Goal: Task Accomplishment & Management: Complete application form

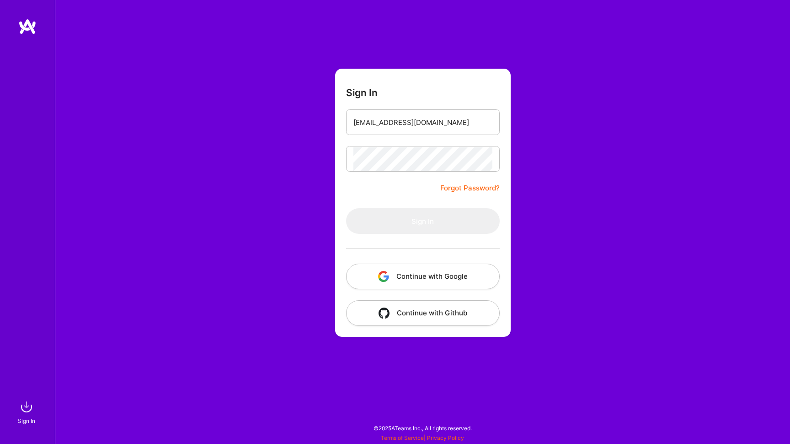
type input "[EMAIL_ADDRESS][DOMAIN_NAME]"
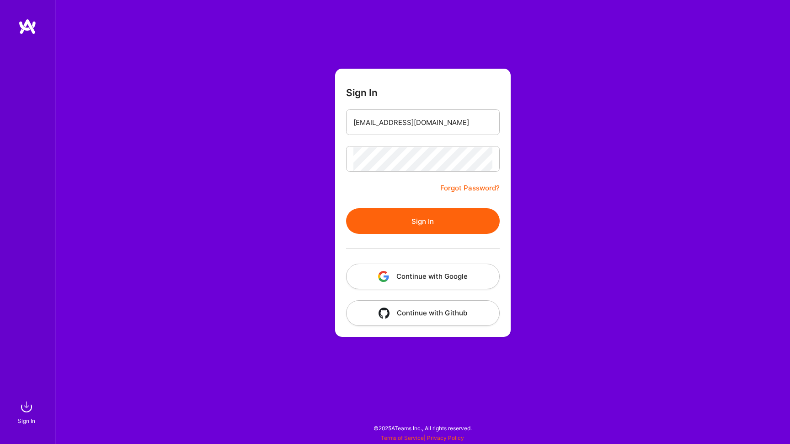
click at [420, 225] on button "Sign In" at bounding box center [423, 221] width 154 height 26
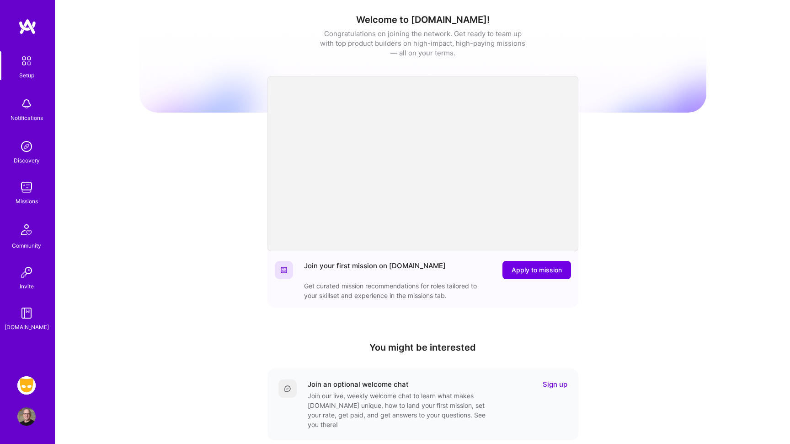
click at [27, 388] on img at bounding box center [26, 385] width 18 height 18
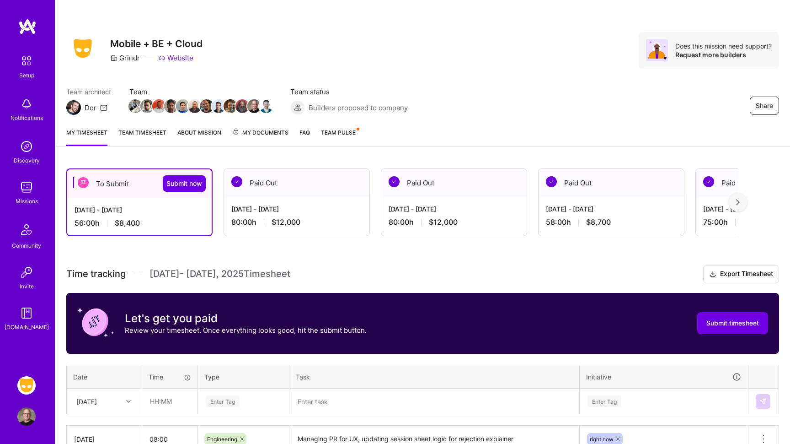
click at [122, 291] on div "Time tracking [DATE] - [DATE] Timesheet Export Timesheet Let's get you paid Rev…" at bounding box center [422, 452] width 713 height 374
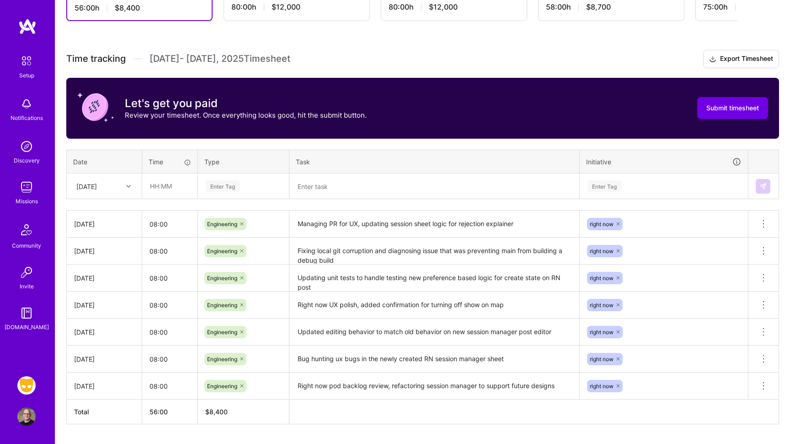
scroll to position [215, 0]
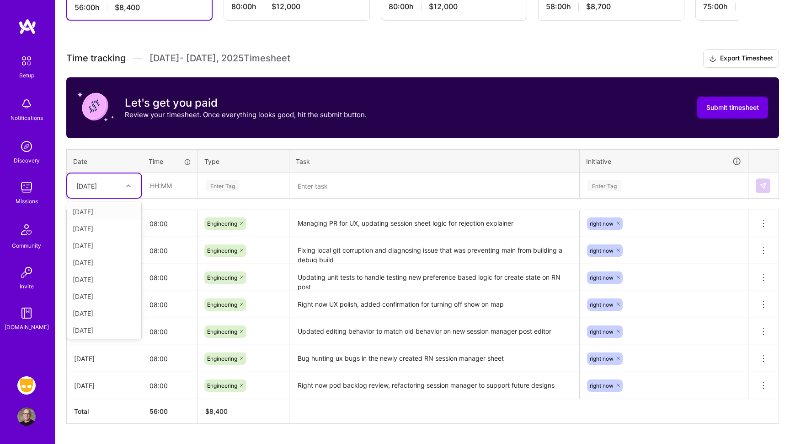
click at [127, 185] on icon at bounding box center [128, 185] width 5 height 5
click at [100, 278] on div "[DATE]" at bounding box center [104, 277] width 74 height 17
click at [177, 190] on input "text" at bounding box center [170, 185] width 54 height 24
type input "08:00"
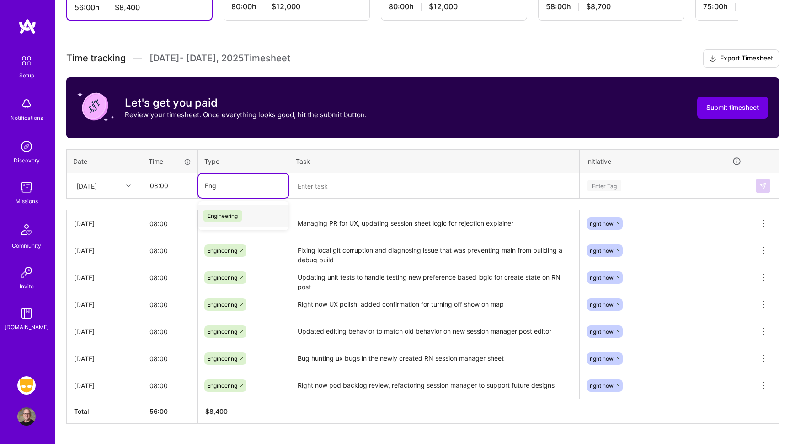
type input "Engine"
click at [232, 213] on span "Engineering" at bounding box center [222, 215] width 39 height 12
click at [320, 191] on textarea at bounding box center [434, 186] width 288 height 24
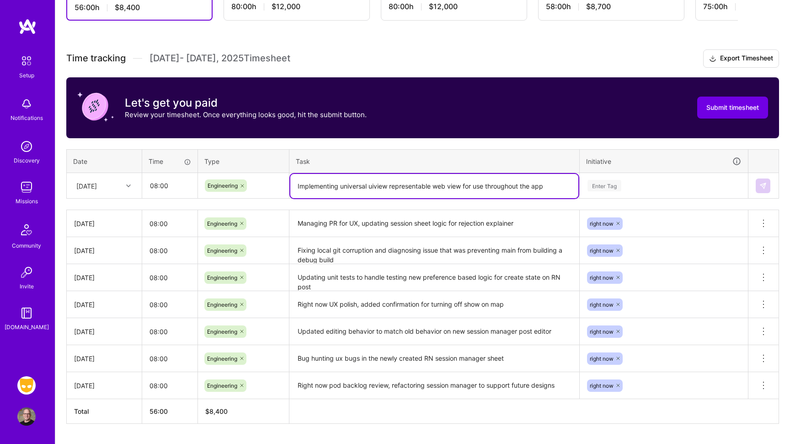
type textarea "Implementing universal uiview representable web view for use throughout the app"
click at [604, 187] on div "Enter Tag" at bounding box center [605, 185] width 34 height 14
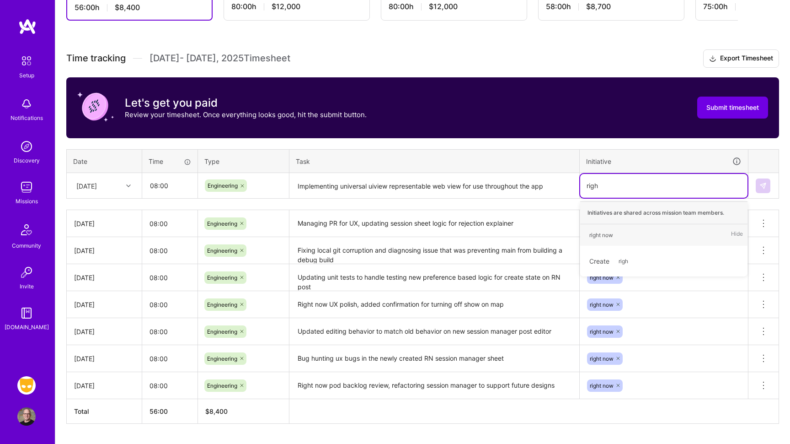
type input "right"
click at [616, 232] on span "right now" at bounding box center [601, 235] width 33 height 12
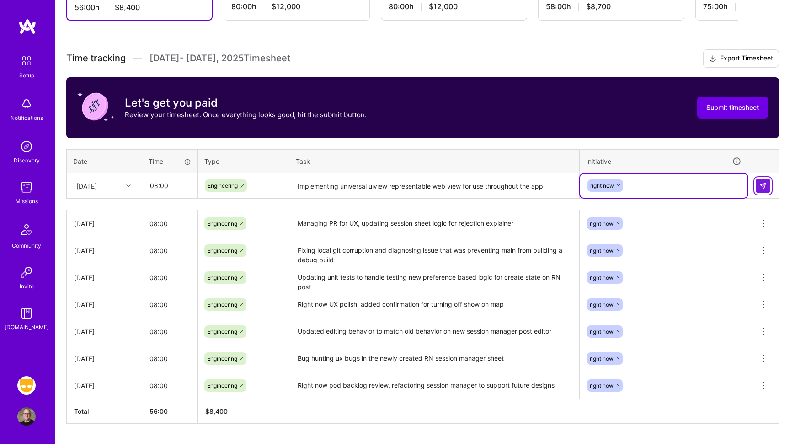
click at [767, 183] on button at bounding box center [763, 185] width 15 height 15
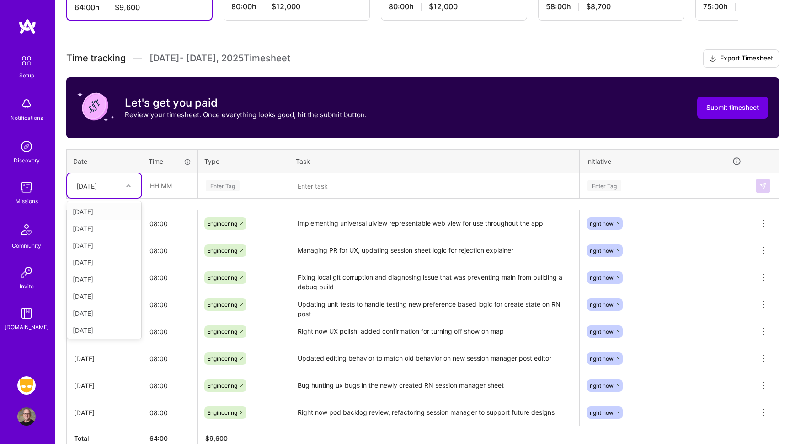
click at [125, 186] on div at bounding box center [130, 186] width 14 height 12
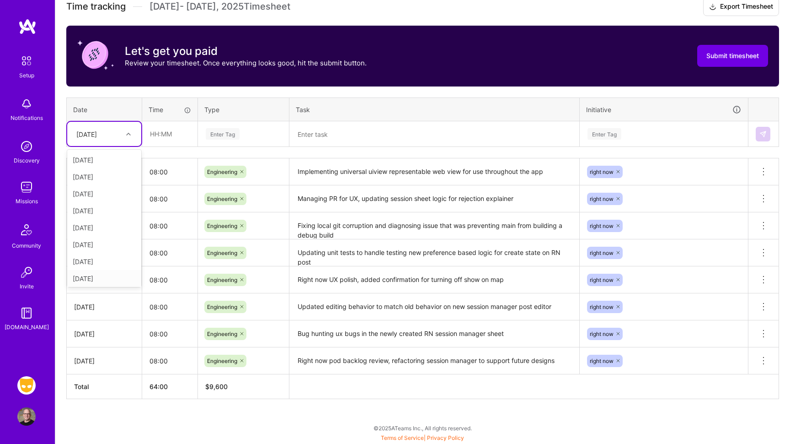
scroll to position [267, 0]
click at [114, 417] on div "To Submit Submit now [DATE] - [DATE] 64:00 h $9,600 Paid Out [DATE] - [DATE] 80…" at bounding box center [422, 166] width 735 height 553
click at [125, 136] on div at bounding box center [130, 134] width 14 height 12
click at [93, 229] on div "[DATE]" at bounding box center [104, 225] width 74 height 17
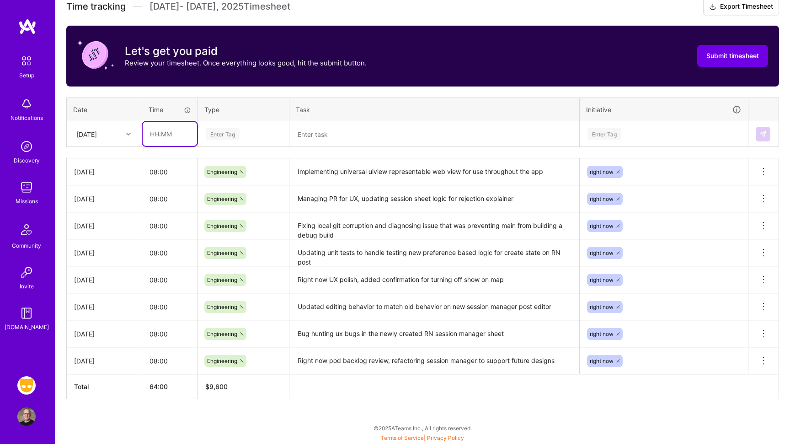
click at [166, 136] on input "text" at bounding box center [170, 134] width 54 height 24
type input "08:00"
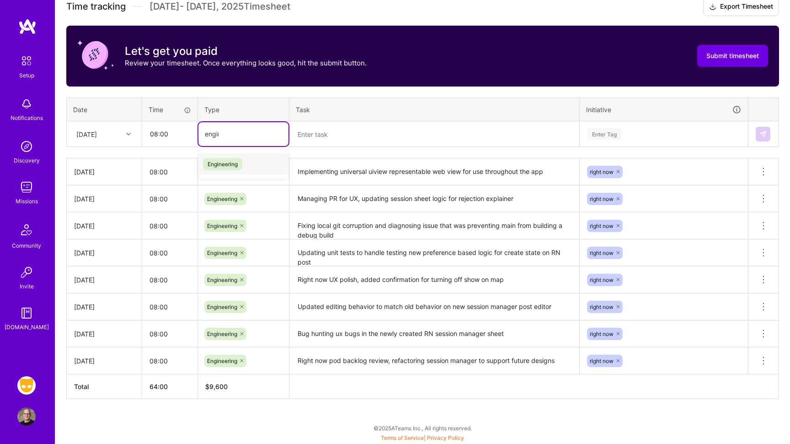
type input "engine"
click at [220, 169] on span "Engineering" at bounding box center [222, 164] width 39 height 12
click at [319, 134] on textarea at bounding box center [434, 134] width 288 height 24
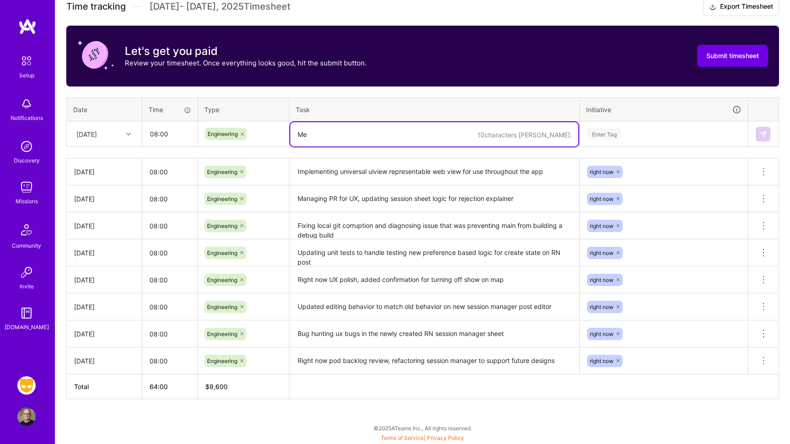
type textarea "M"
type textarea "moderation PR management, meetings, bug fixes for session sheet"
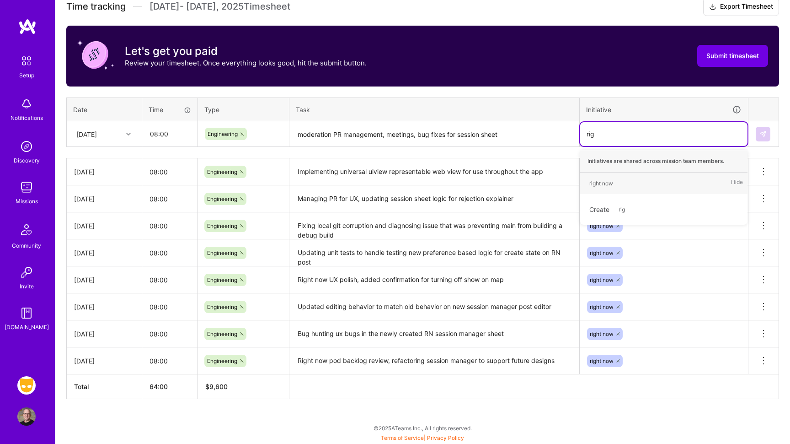
type input "right"
click at [605, 183] on div "right now" at bounding box center [601, 183] width 24 height 10
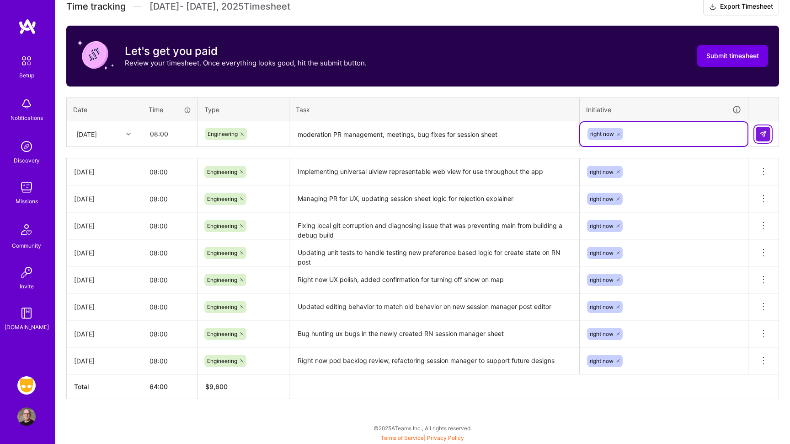
click at [763, 134] on img at bounding box center [762, 133] width 7 height 7
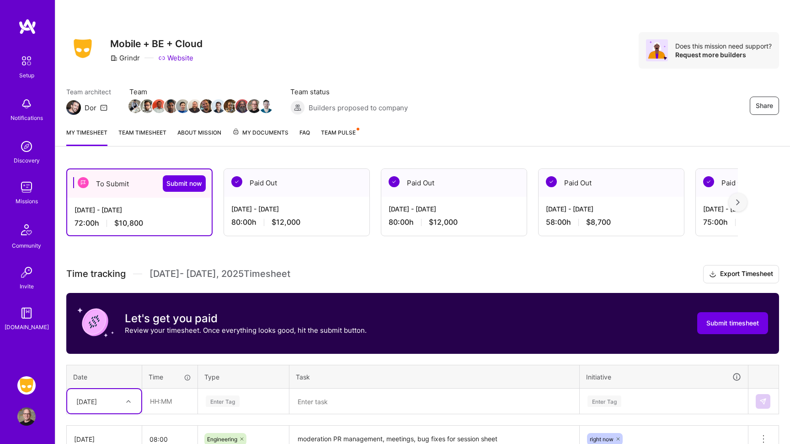
scroll to position [0, 0]
click at [177, 182] on span "Submit now" at bounding box center [184, 183] width 36 height 9
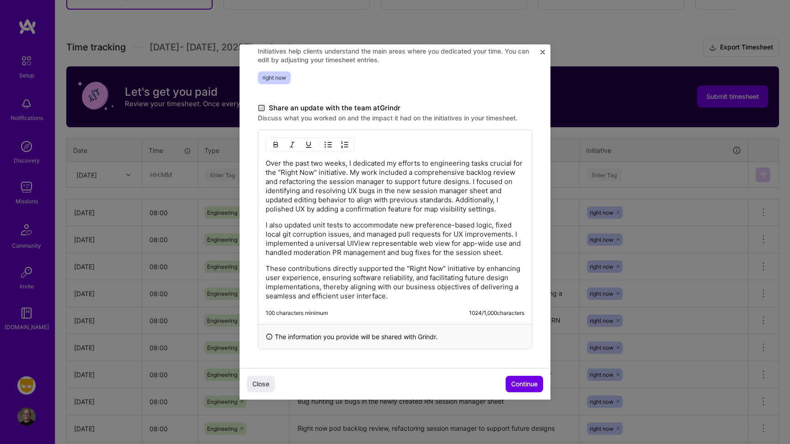
scroll to position [233, 0]
click at [516, 387] on span "Continue" at bounding box center [524, 383] width 27 height 9
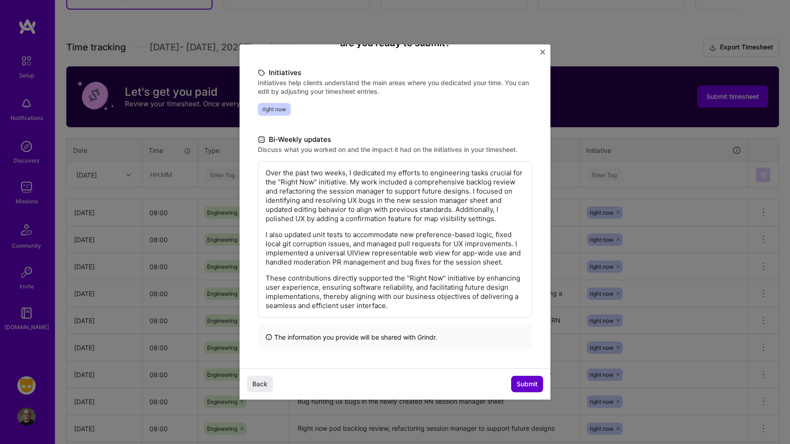
scroll to position [113, 0]
click at [526, 383] on span "Submit" at bounding box center [527, 383] width 21 height 9
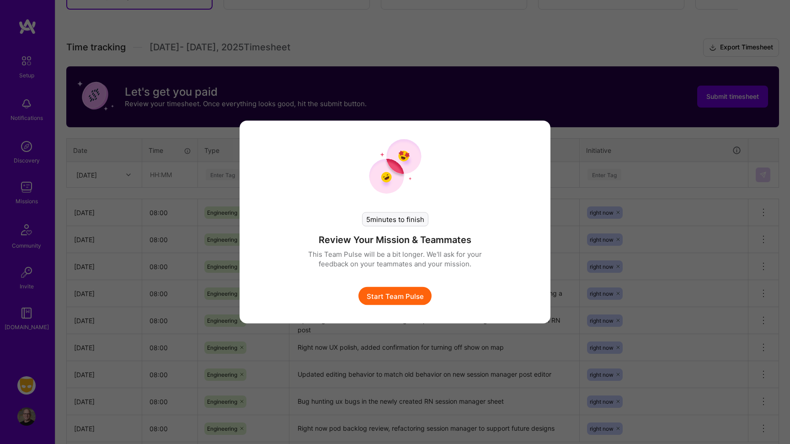
click at [403, 289] on button "Start Team Pulse" at bounding box center [394, 296] width 73 height 18
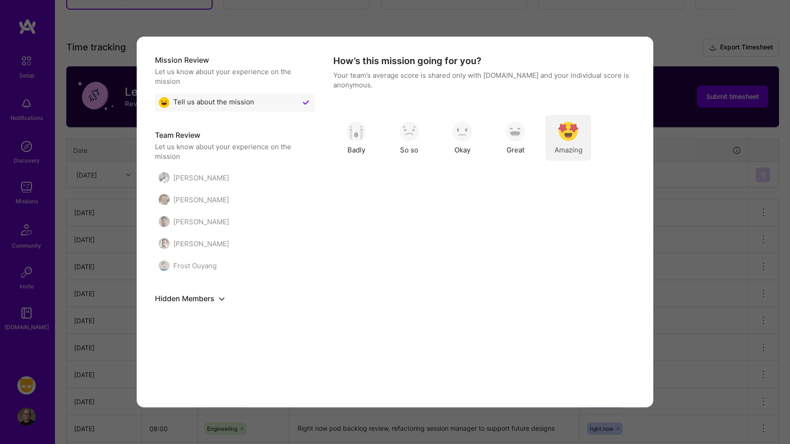
click at [578, 140] on img "modal" at bounding box center [568, 131] width 20 height 20
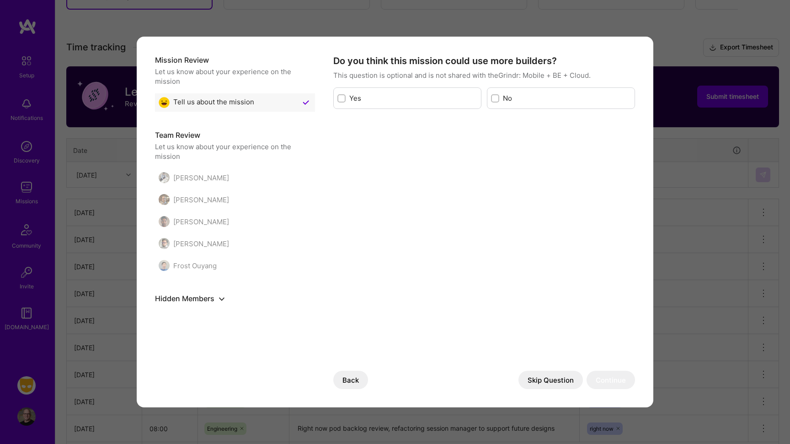
click at [552, 382] on button "Skip Question" at bounding box center [550, 379] width 64 height 18
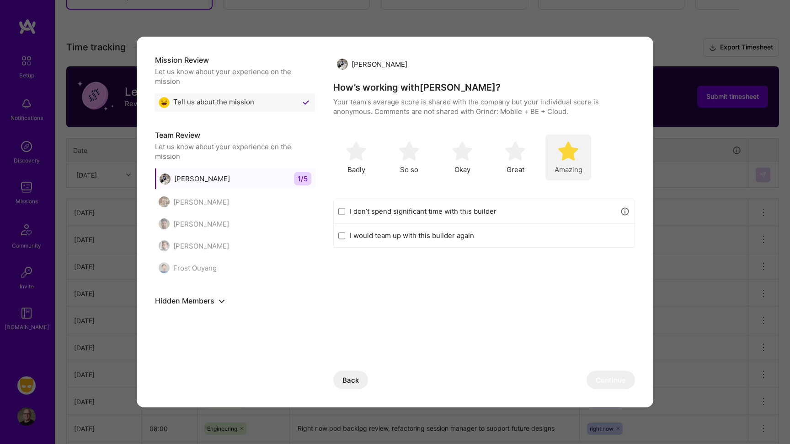
click at [571, 142] on img "modal" at bounding box center [568, 151] width 20 height 20
click at [610, 383] on button "Continue" at bounding box center [611, 379] width 48 height 18
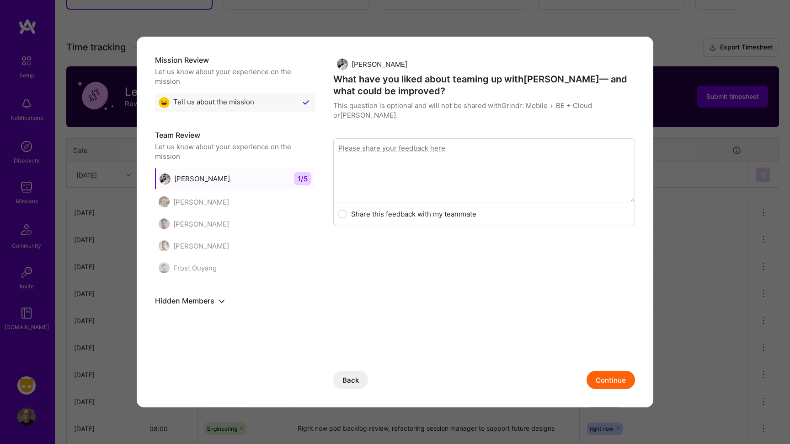
click at [604, 384] on button "Continue" at bounding box center [611, 379] width 48 height 18
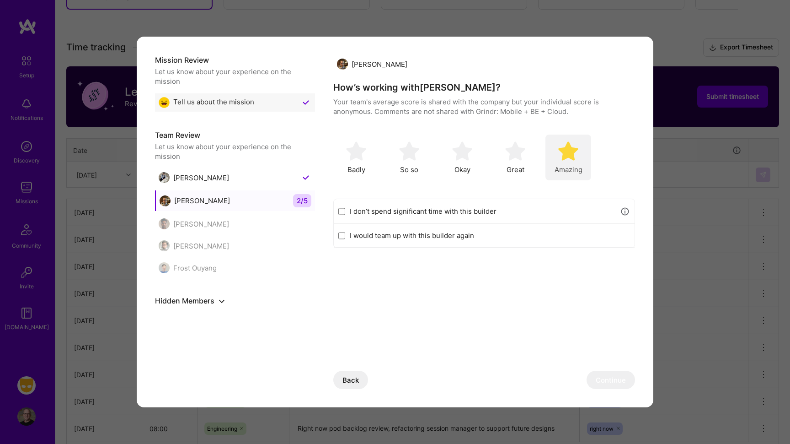
click at [575, 159] on img "modal" at bounding box center [568, 151] width 20 height 20
click at [613, 370] on div "Back Continue" at bounding box center [484, 370] width 302 height 37
click at [610, 375] on button "Continue" at bounding box center [611, 379] width 48 height 18
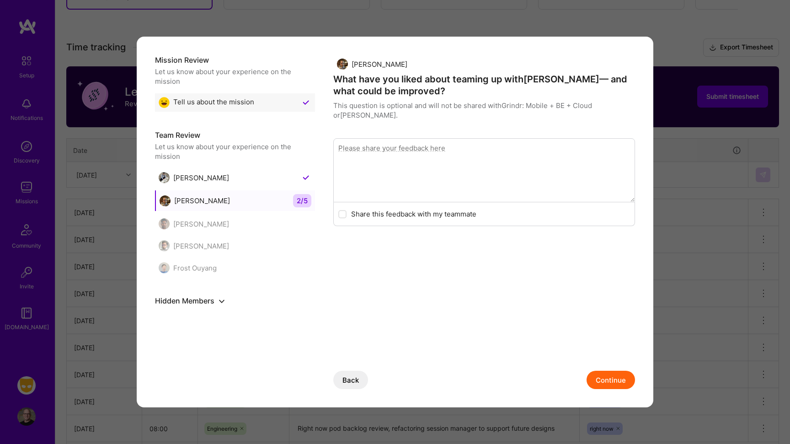
click at [609, 377] on button "Continue" at bounding box center [611, 379] width 48 height 18
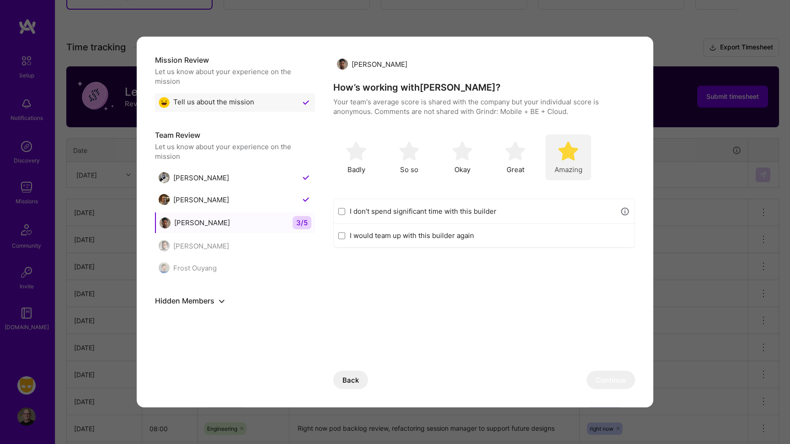
click at [562, 155] on img "modal" at bounding box center [568, 151] width 20 height 20
click at [612, 378] on button "Continue" at bounding box center [611, 379] width 48 height 18
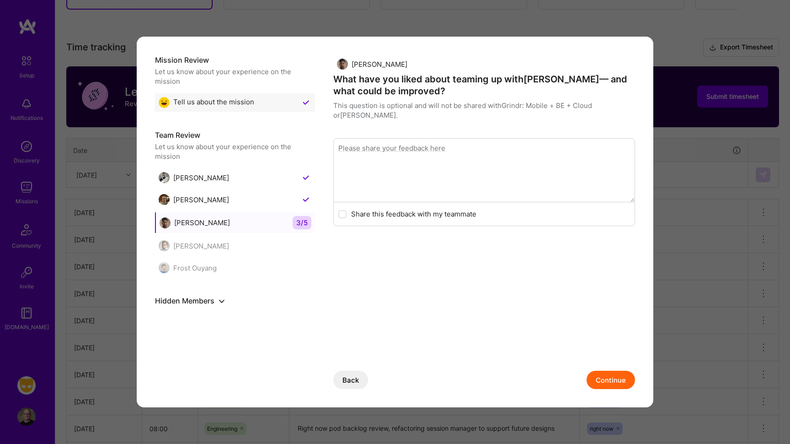
click at [612, 378] on button "Continue" at bounding box center [611, 379] width 48 height 18
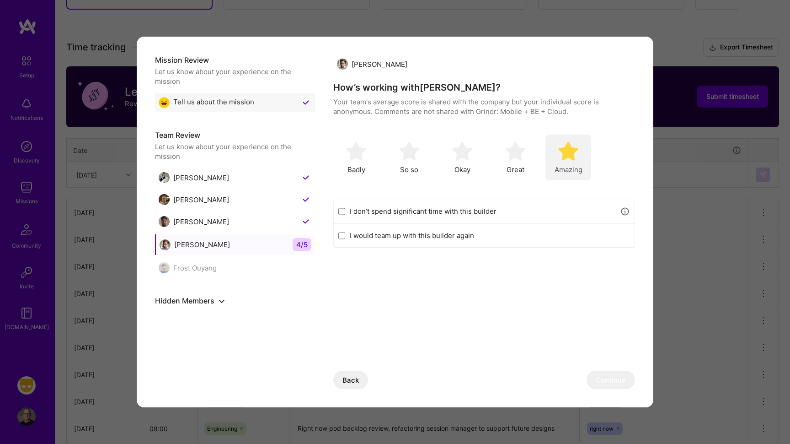
click at [575, 158] on img "modal" at bounding box center [568, 151] width 20 height 20
click at [593, 377] on button "Continue" at bounding box center [611, 379] width 48 height 18
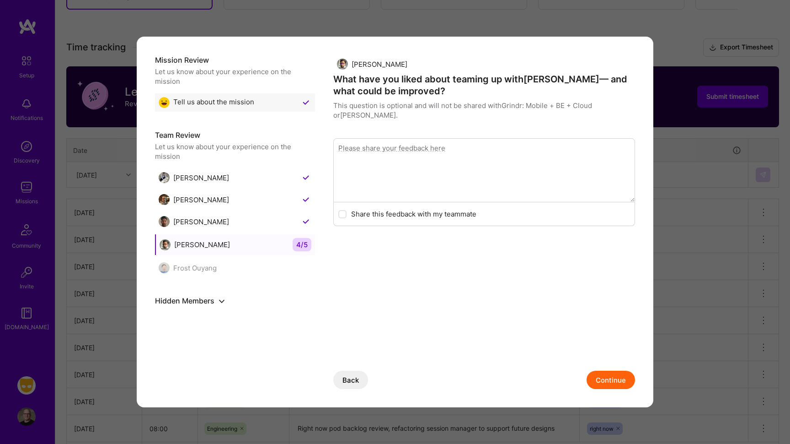
click at [604, 377] on button "Continue" at bounding box center [611, 379] width 48 height 18
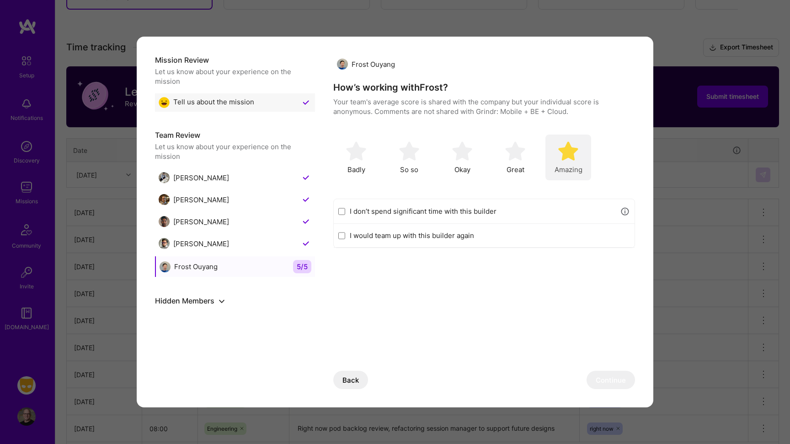
click at [572, 161] on div "Amazing" at bounding box center [568, 157] width 46 height 46
click at [608, 381] on button "Continue" at bounding box center [611, 379] width 48 height 18
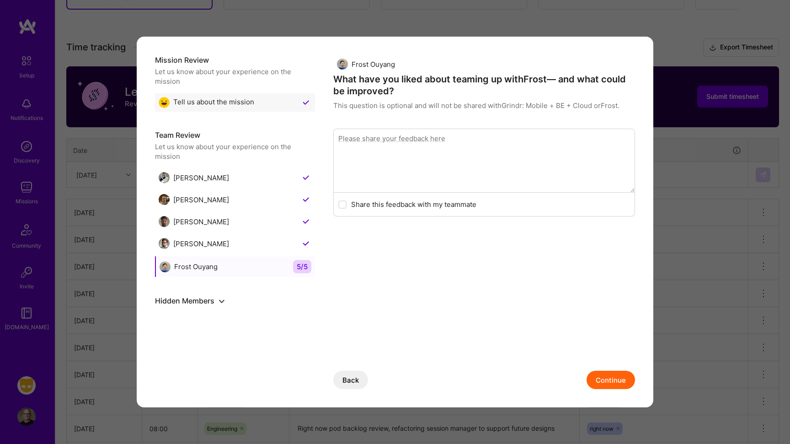
click at [608, 381] on button "Continue" at bounding box center [611, 379] width 48 height 18
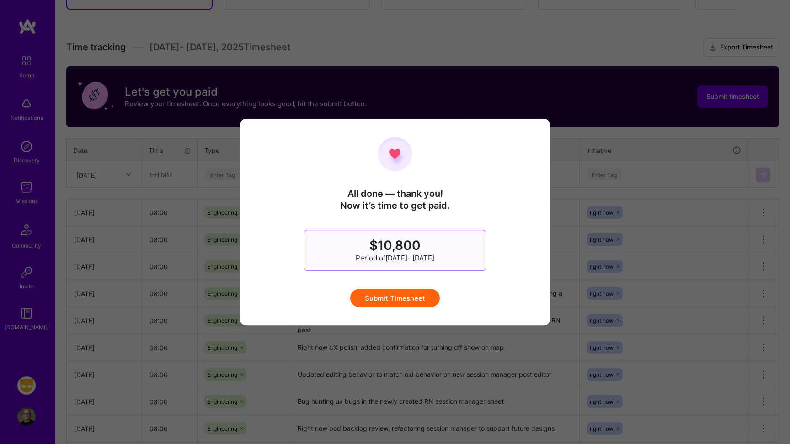
click at [417, 296] on button "Submit Timesheet" at bounding box center [395, 298] width 90 height 18
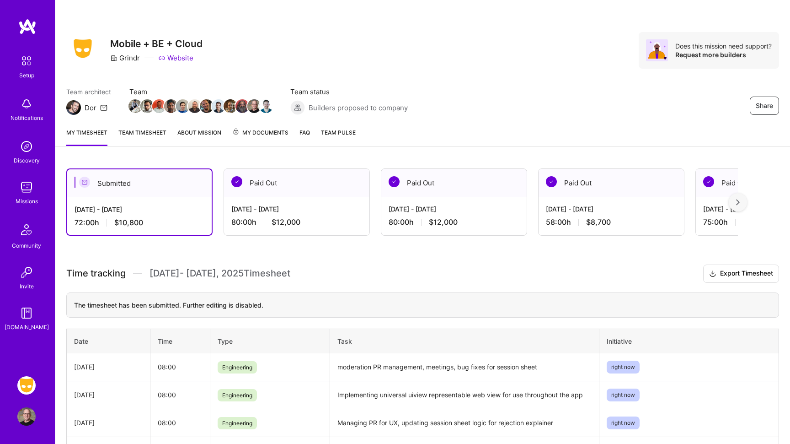
scroll to position [0, 0]
click at [588, 33] on div "Share Mobile + BE + Cloud Grindr Website Does this mission need support? Reques…" at bounding box center [422, 50] width 713 height 37
